Goal: Task Accomplishment & Management: Manage account settings

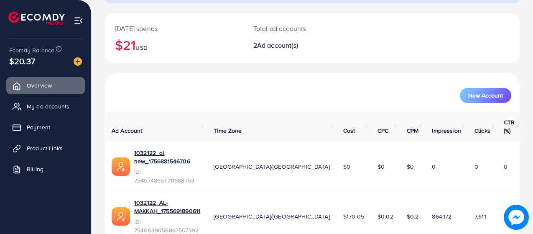
scroll to position [87, 0]
click at [42, 108] on span "My ad accounts" at bounding box center [50, 106] width 43 height 8
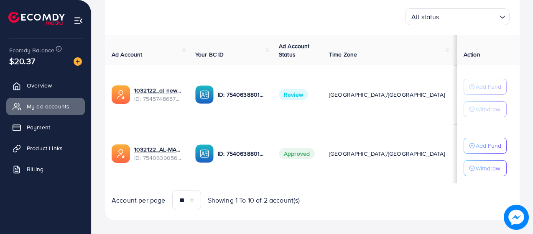
scroll to position [137, 0]
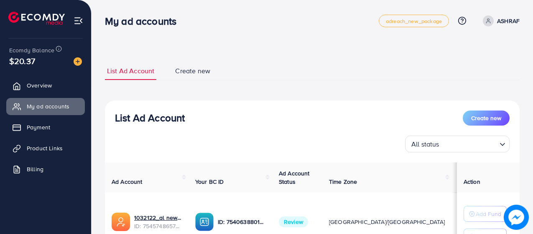
scroll to position [137, 0]
